Goal: Check status: Check status

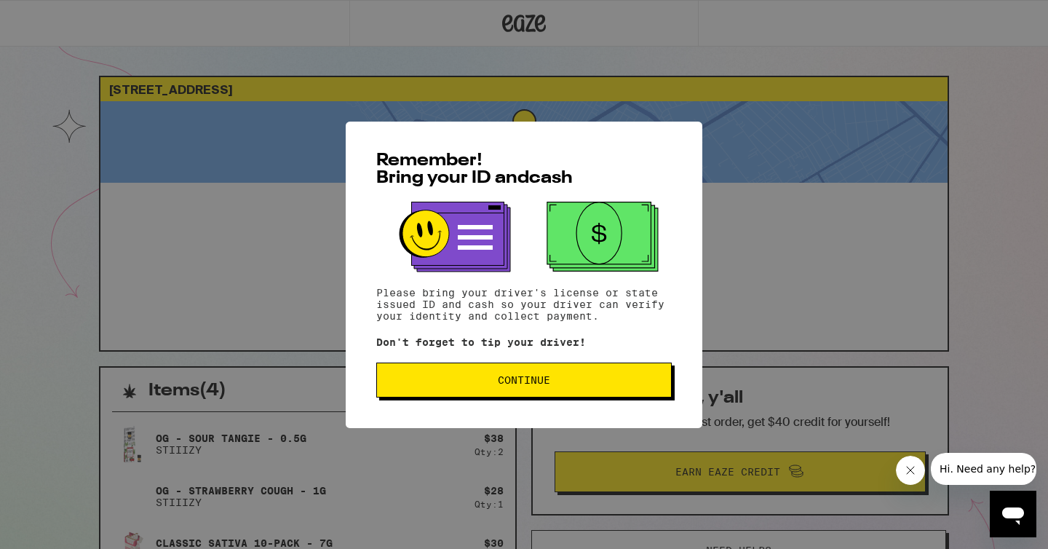
click at [495, 403] on div "Remember! Bring your ID and cash Please bring your driver's license or state is…" at bounding box center [524, 275] width 357 height 306
click at [515, 381] on span "Continue" at bounding box center [524, 380] width 52 height 10
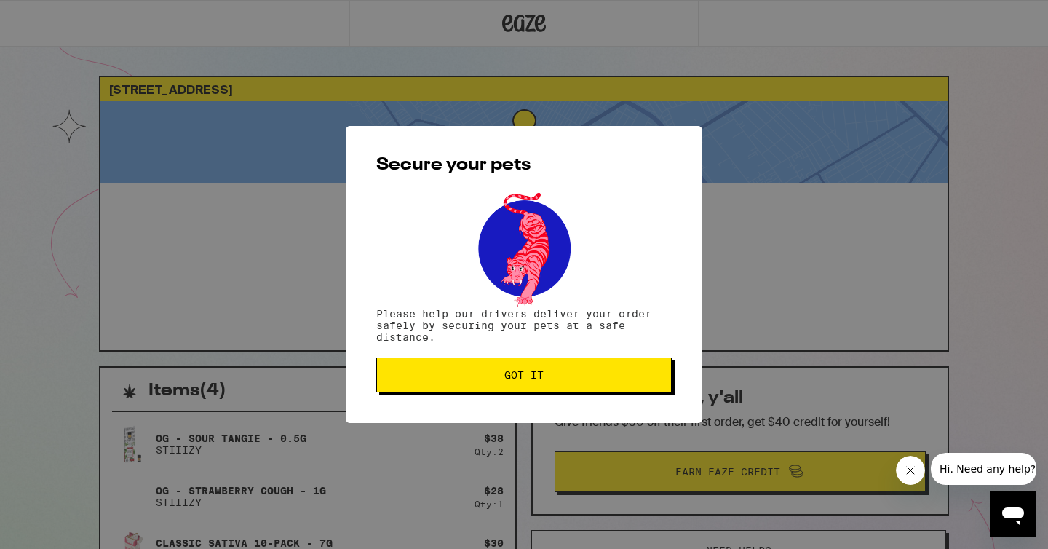
click at [515, 380] on span "Got it" at bounding box center [523, 375] width 39 height 10
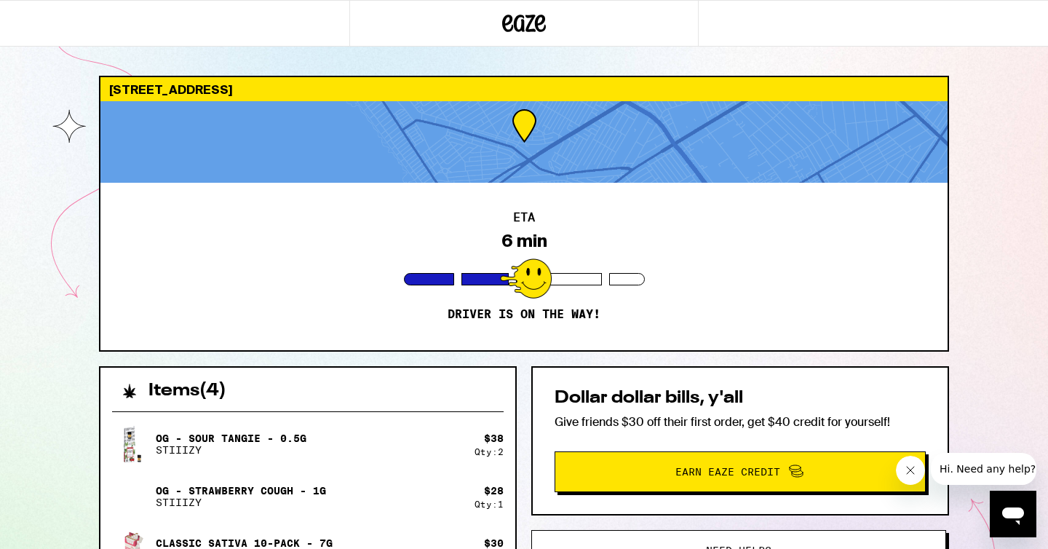
click at [346, 394] on div "Items ( 4 )" at bounding box center [307, 383] width 415 height 32
click at [633, 105] on div at bounding box center [523, 142] width 847 height 82
click at [199, 177] on div at bounding box center [523, 142] width 847 height 82
drag, startPoint x: 199, startPoint y: 177, endPoint x: 955, endPoint y: 207, distance: 756.7
click at [955, 207] on div "[STREET_ADDRESS] ETA 6 min Driver is on the way! Items ( 4 ) OG - Sour [PERSON_…" at bounding box center [523, 435] width 873 height 718
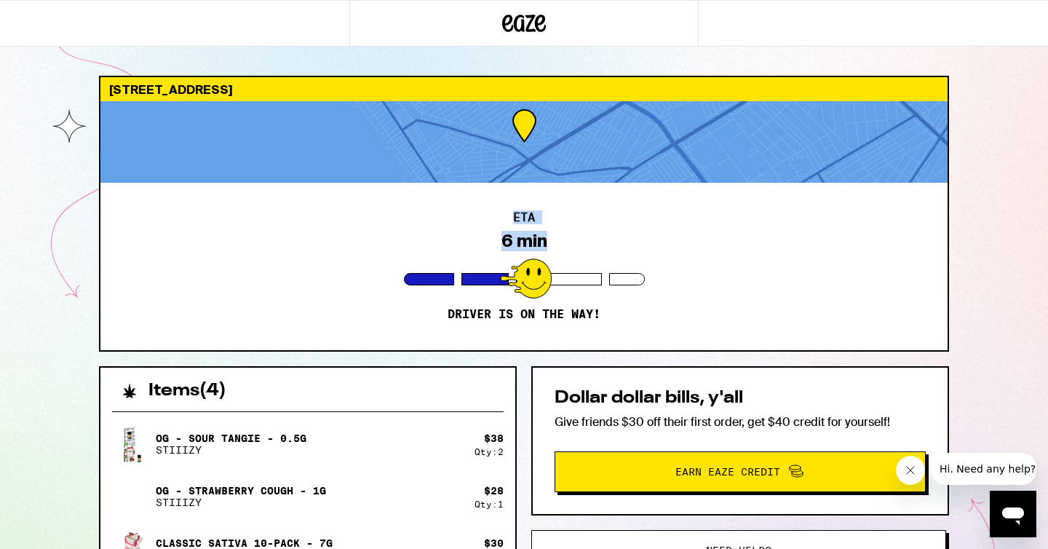
click at [955, 207] on div "[STREET_ADDRESS] ETA 6 min Driver is on the way! Items ( 4 ) OG - Sour [PERSON_…" at bounding box center [523, 435] width 873 height 718
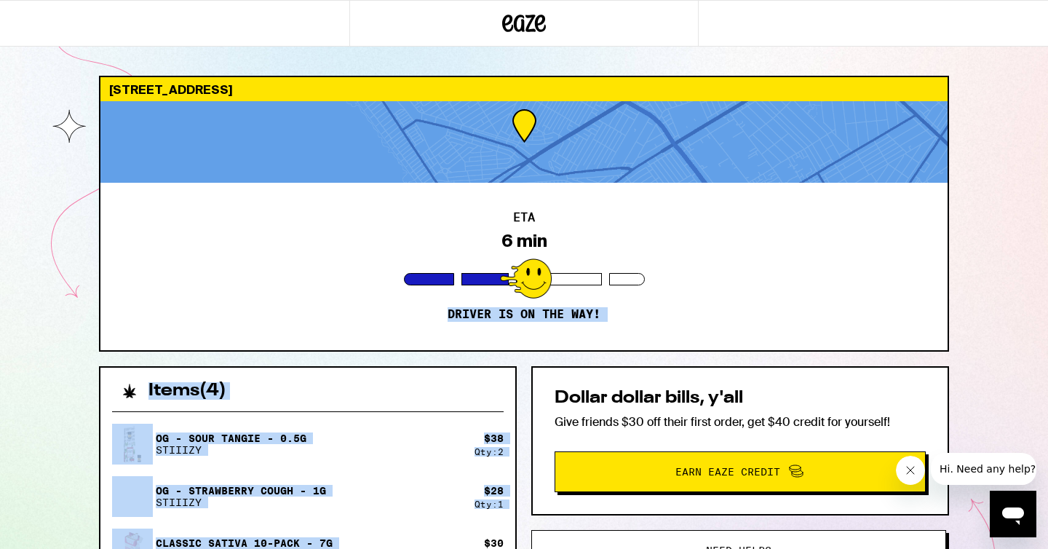
drag, startPoint x: 955, startPoint y: 207, endPoint x: 421, endPoint y: 548, distance: 633.3
click at [421, 548] on div "[STREET_ADDRESS] ETA 6 min Driver is on the way! Items ( 4 ) OG - Sour [PERSON_…" at bounding box center [523, 435] width 873 height 718
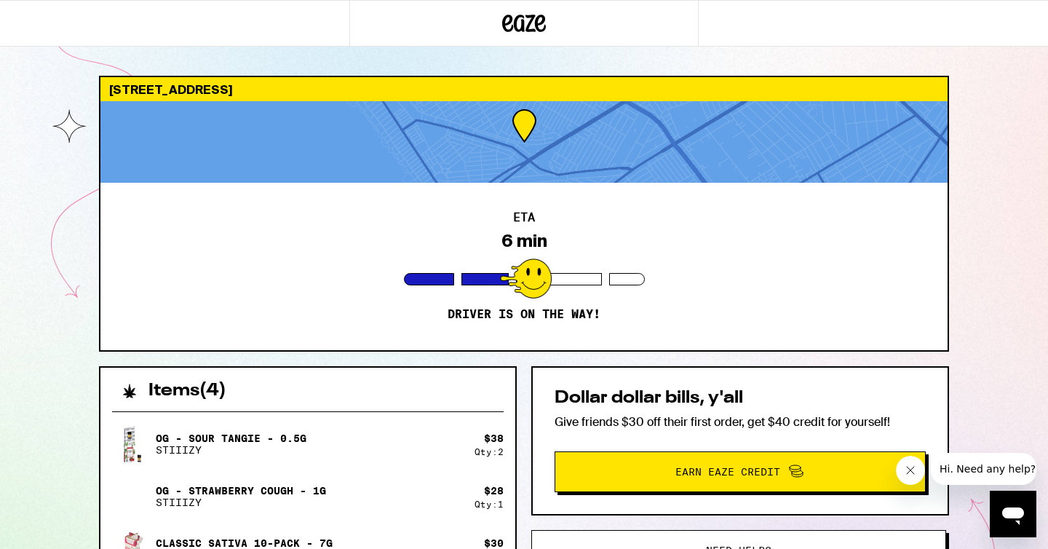
click at [659, 142] on div at bounding box center [523, 142] width 847 height 82
click at [899, 245] on div "ETA 6 min Driver is on the way!" at bounding box center [523, 266] width 847 height 167
click at [878, 376] on div "Dollar dollar bills, y'all Give friends $30 off their first order, get $40 cred…" at bounding box center [740, 440] width 418 height 149
click at [808, 84] on div "[STREET_ADDRESS]" at bounding box center [523, 89] width 847 height 24
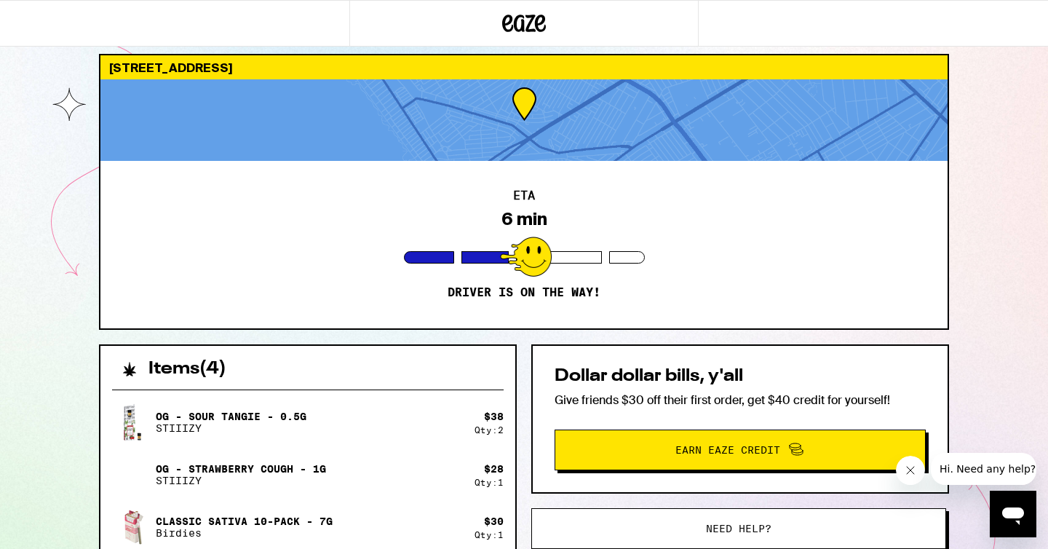
scroll to position [248, 0]
